Goal: Task Accomplishment & Management: Use online tool/utility

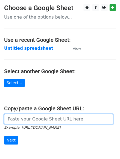
click at [16, 118] on input "url" at bounding box center [58, 119] width 109 height 10
paste input "[URL][DOMAIN_NAME]"
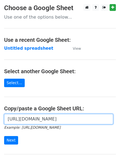
scroll to position [0, 117]
type input "https://docs.google.com/spreadsheets/d/1Bf-W3-kmmJWnpTK72A5ir7IErUS0W25rwYfFRBn…"
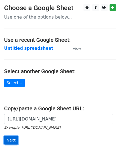
scroll to position [0, 0]
click at [11, 137] on input "Next" at bounding box center [11, 140] width 14 height 8
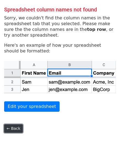
click at [11, 128] on link "← Back" at bounding box center [13, 128] width 19 height 8
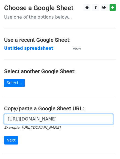
click at [18, 122] on input "[URL][DOMAIN_NAME]" at bounding box center [58, 119] width 109 height 10
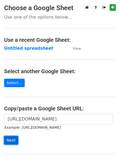
click at [10, 140] on input "Next" at bounding box center [11, 140] width 14 height 8
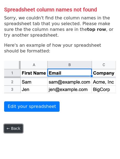
click at [14, 130] on link "← Back" at bounding box center [13, 128] width 19 height 8
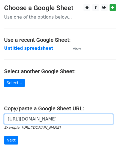
click at [16, 120] on input "https://docs.google.com/spreadsheets/d/1Bf-W3-kmmJWnpTK72A5ir7IErUS0W25rwYfFRBn…" at bounding box center [58, 119] width 109 height 10
paste input "https://docs.google.com/spreadsheets/d/1Bf-W3-kmmJWnpTK72A5ir7IErUS0W25rwYfFRBn…"
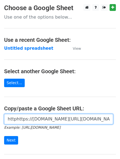
scroll to position [0, 125]
click at [16, 119] on input "httphttps://docs.google.com/spreadsheets/d/1Bf-W3-kmmJWnpTK72A5ir7IErUS0W25rwYf…" at bounding box center [58, 119] width 109 height 10
type input "httphttps://docs.google.com/spreadsheets/d/1Bf-W3-kmmJWnpTK72A5ir7IErUS0W25rwYf…"
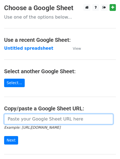
click at [46, 117] on input "url" at bounding box center [58, 119] width 109 height 10
paste input "[URL][DOMAIN_NAME]"
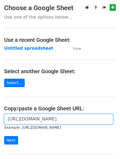
scroll to position [0, 117]
type input "https://docs.google.com/spreadsheets/d/1Bf-W3-kmmJWnpTK72A5ir7IErUS0W25rwYfFRBn…"
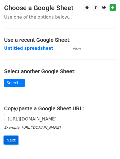
scroll to position [0, 0]
click at [12, 137] on input "Next" at bounding box center [11, 140] width 14 height 8
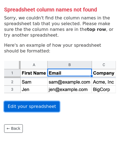
click at [30, 108] on link "Edit your spreadsheet" at bounding box center [31, 106] width 55 height 10
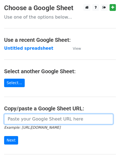
click at [15, 118] on input "url" at bounding box center [58, 119] width 109 height 10
paste input "https://docs.google.com/spreadsheets/d/1Bf-W3-kmmJWnpTK72A5ir7IErUS0W25rwYfFRBn…"
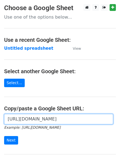
scroll to position [0, 117]
type input "https://docs.google.com/spreadsheets/d/1Bf-W3-kmmJWnpTK72A5ir7IErUS0W25rwYfFRBn…"
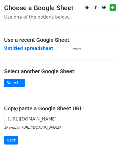
scroll to position [0, 0]
click at [8, 137] on input "Next" at bounding box center [11, 140] width 14 height 8
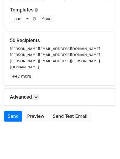
scroll to position [51, 0]
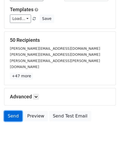
click at [16, 111] on link "Send" at bounding box center [13, 116] width 18 height 10
